Goal: Transaction & Acquisition: Book appointment/travel/reservation

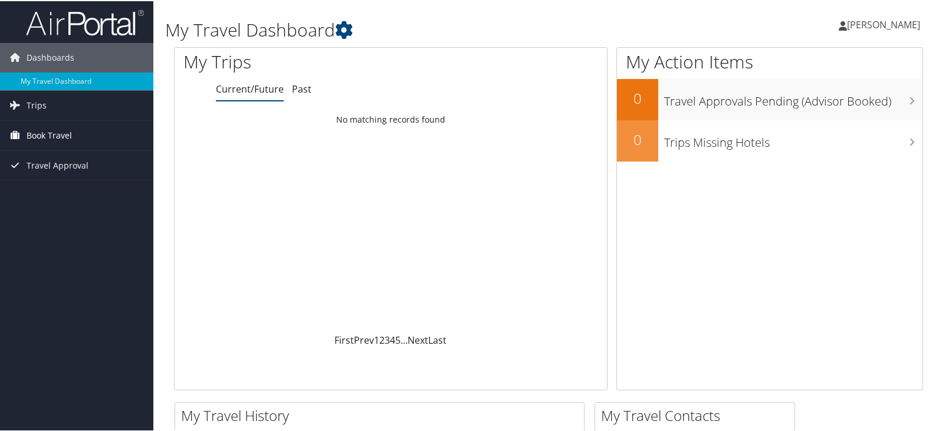
click at [55, 135] on span "Book Travel" at bounding box center [49, 134] width 45 height 29
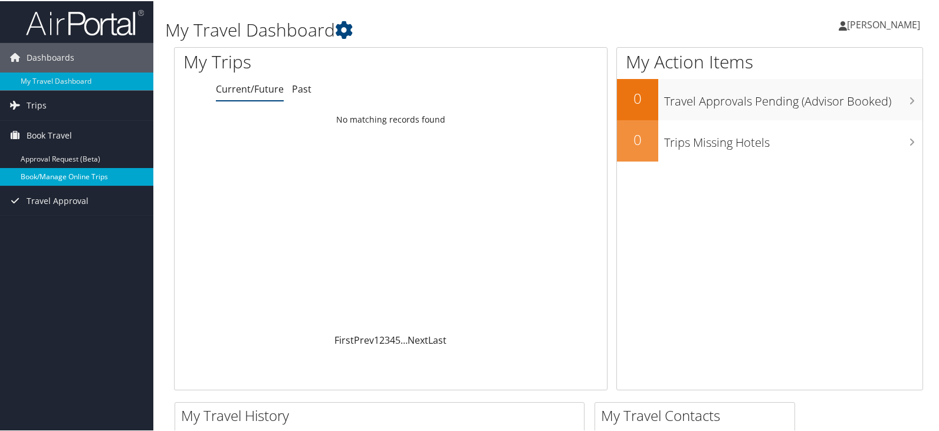
click at [66, 172] on link "Book/Manage Online Trips" at bounding box center [76, 176] width 153 height 18
